Goal: Obtain resource: Obtain resource

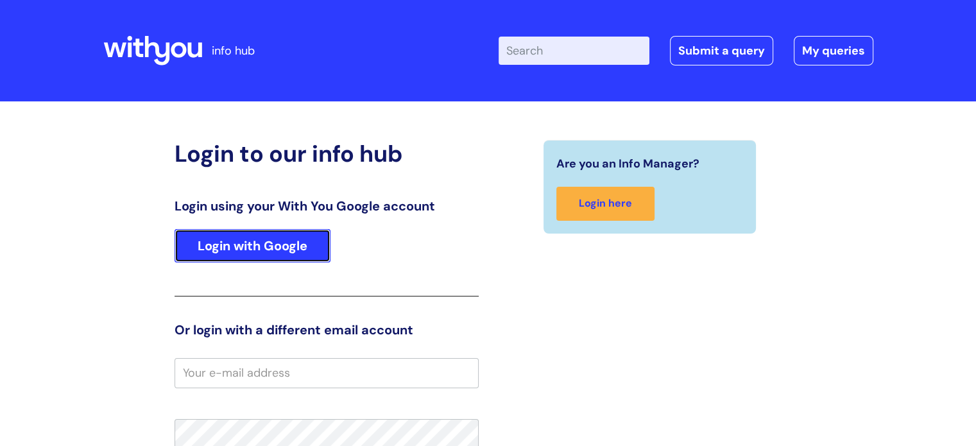
click at [256, 248] on link "Login with Google" at bounding box center [253, 245] width 156 height 33
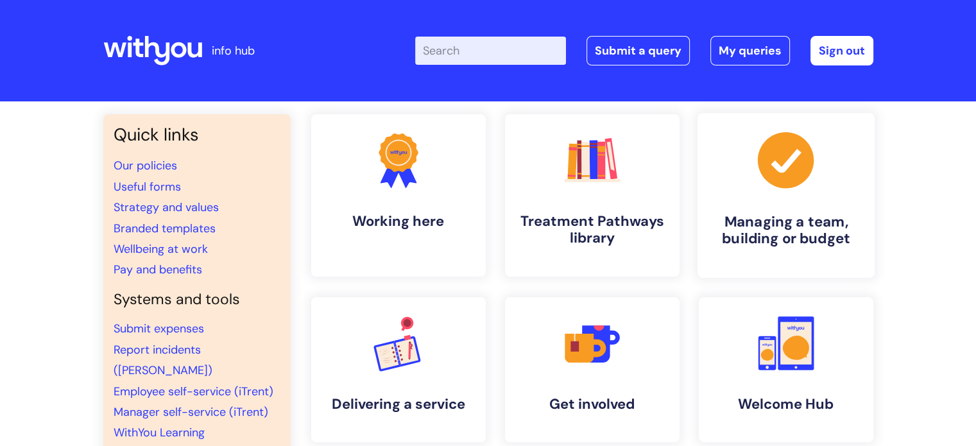
click at [772, 182] on icon at bounding box center [785, 160] width 56 height 56
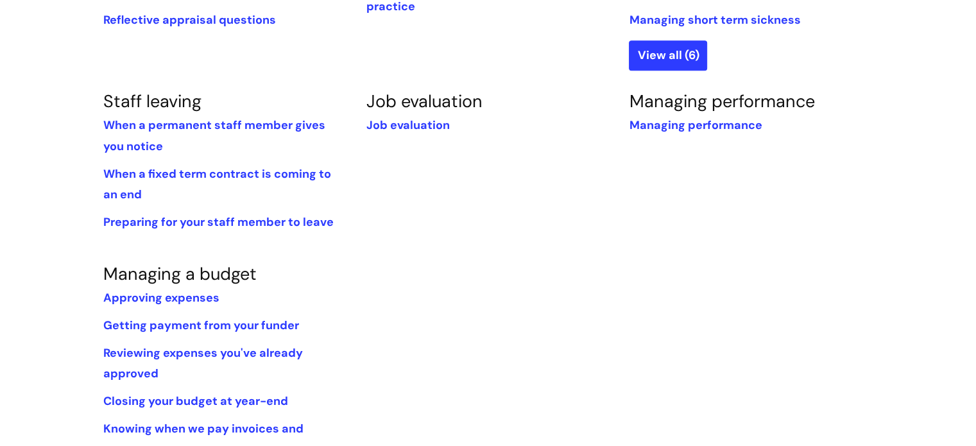
scroll to position [702, 0]
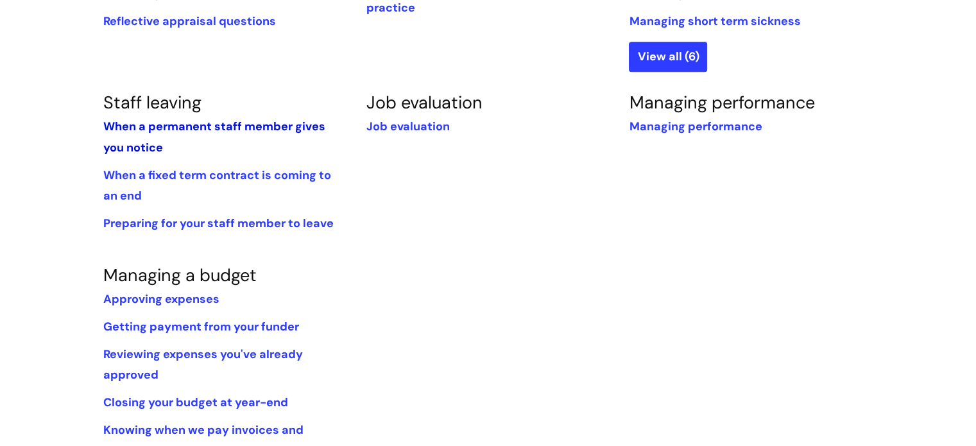
click at [203, 125] on link "When a permanent staff member gives you notice" at bounding box center [214, 137] width 222 height 36
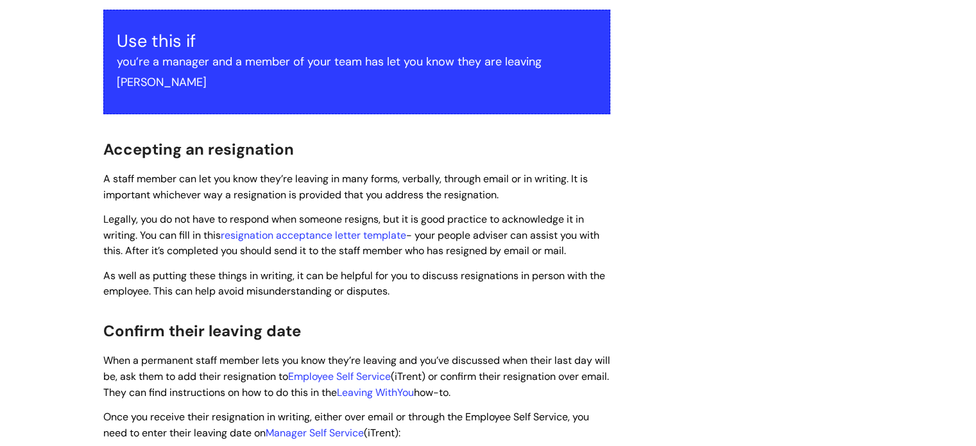
scroll to position [191, 0]
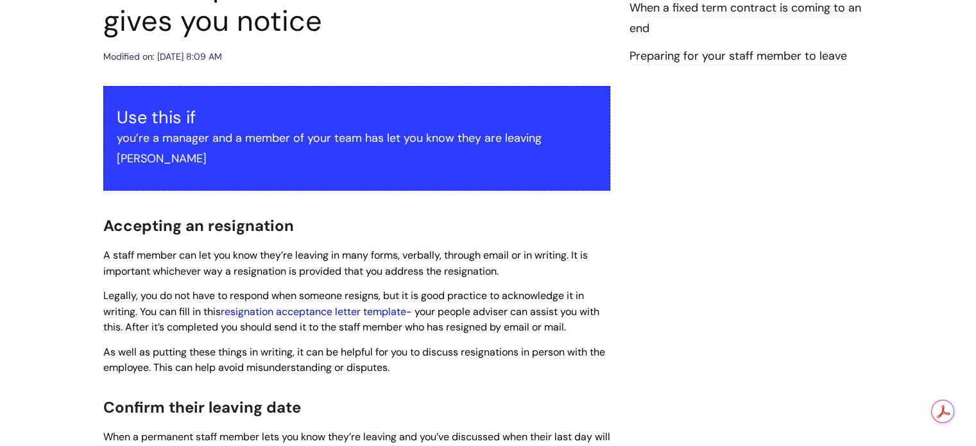
click at [322, 305] on link "resignation acceptance letter template" at bounding box center [314, 311] width 186 height 13
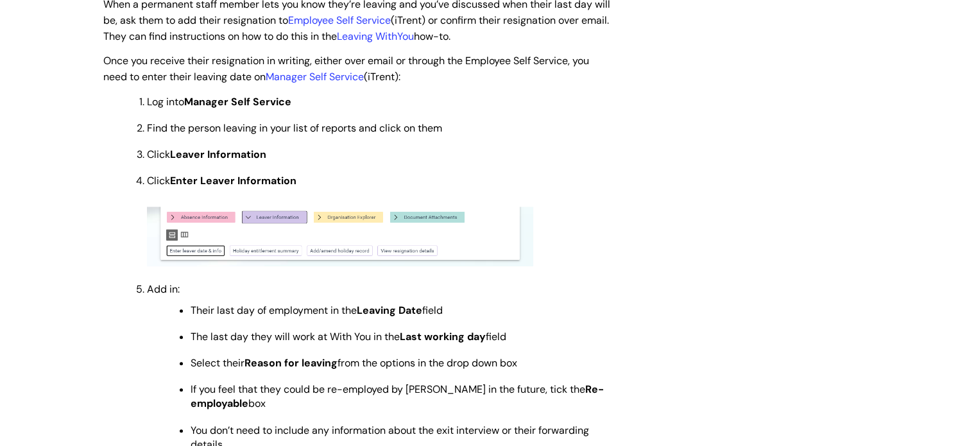
scroll to position [453, 0]
